Goal: Information Seeking & Learning: Find specific fact

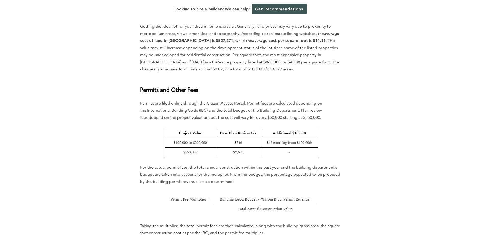
scroll to position [1171, 0]
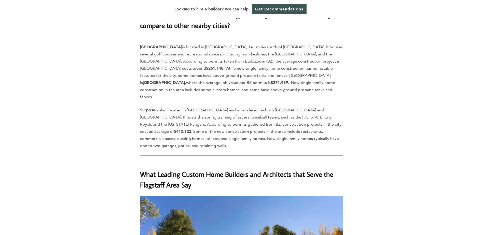
scroll to position [1579, 0]
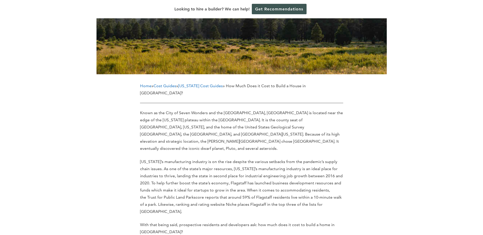
scroll to position [76, 0]
